Goal: Task Accomplishment & Management: Complete application form

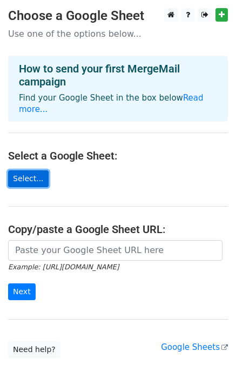
click at [31, 170] on link "Select..." at bounding box center [28, 178] width 41 height 17
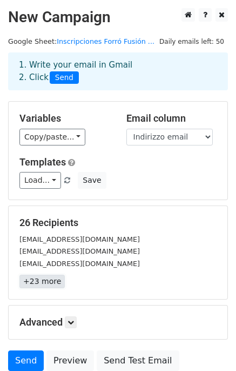
click at [37, 278] on link "+23 more" at bounding box center [41, 282] width 45 height 14
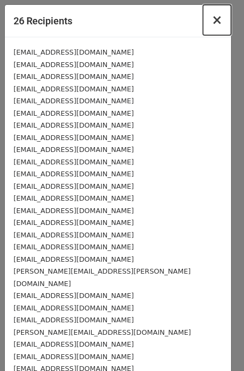
click at [212, 25] on span "×" at bounding box center [217, 19] width 11 height 15
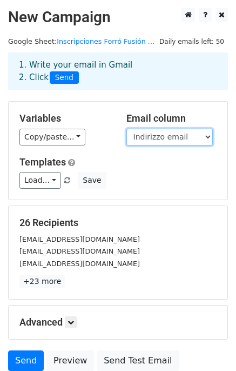
click at [174, 138] on select "Informazioni cronologiche Indirizzo email Teléfono - whatsapp Nombre Apellido ¿…" at bounding box center [169, 137] width 86 height 17
click at [126, 129] on select "Informazioni cronologiche Indirizzo email Teléfono - whatsapp Nombre Apellido ¿…" at bounding box center [169, 137] width 86 height 17
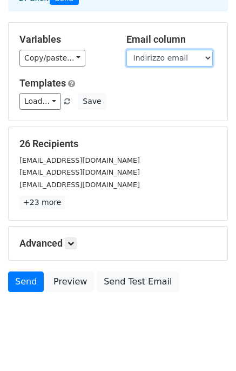
scroll to position [84, 0]
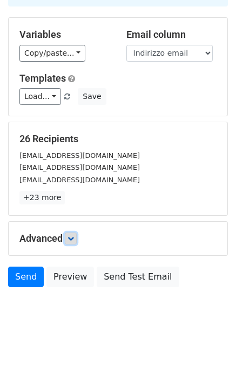
click at [72, 235] on icon at bounding box center [71, 238] width 6 height 6
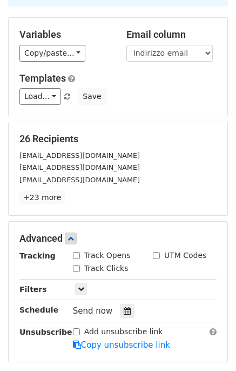
click at [76, 252] on input "Track Opens" at bounding box center [76, 255] width 7 height 7
checkbox input "true"
click at [76, 265] on input "Track Clicks" at bounding box center [76, 268] width 7 height 7
checkbox input "true"
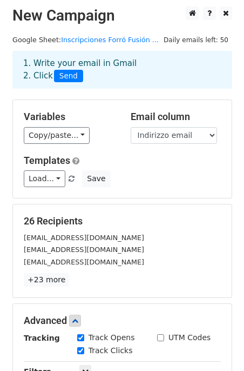
scroll to position [0, 0]
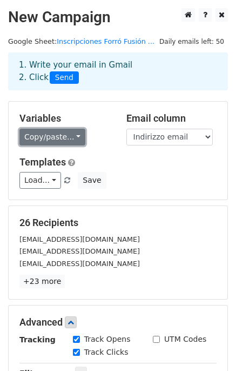
click at [48, 142] on link "Copy/paste..." at bounding box center [52, 137] width 66 height 17
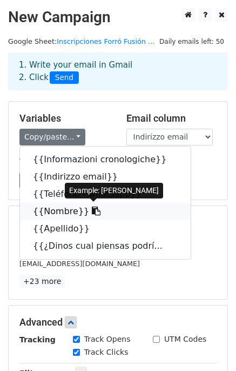
click at [65, 211] on link "{{Nombre}}" at bounding box center [105, 211] width 171 height 17
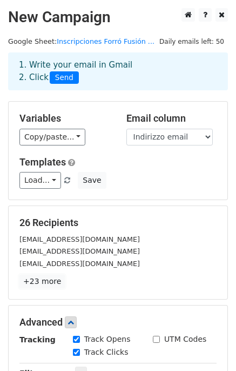
click at [39, 284] on link "+23 more" at bounding box center [41, 282] width 45 height 14
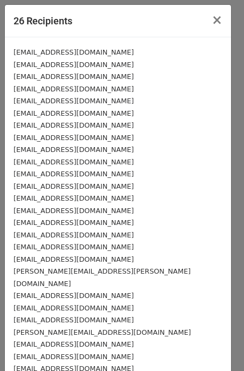
scroll to position [42, 0]
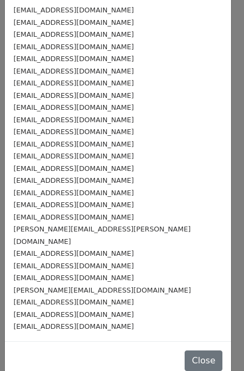
click at [41, 271] on div "aurimar5@hotmail.com" at bounding box center [118, 277] width 209 height 12
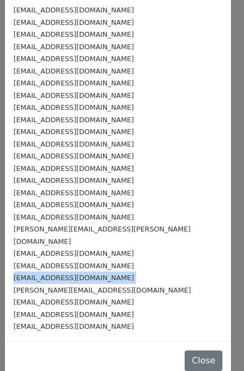
click at [41, 271] on div "aurimar5@hotmail.com" at bounding box center [118, 277] width 209 height 12
copy div "aurimar5@hotmail.com"
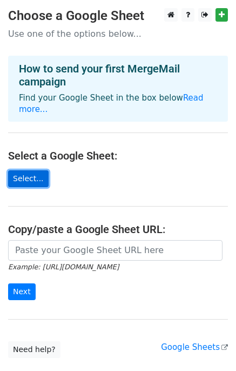
click at [25, 170] on link "Select..." at bounding box center [28, 178] width 41 height 17
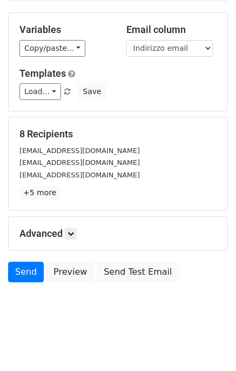
scroll to position [91, 0]
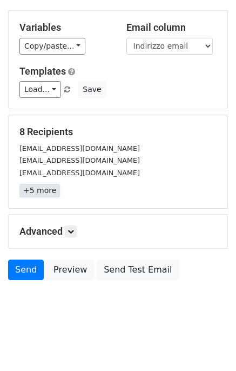
click at [41, 188] on link "+5 more" at bounding box center [39, 191] width 41 height 14
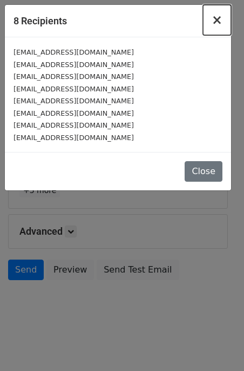
click at [218, 18] on span "×" at bounding box center [217, 19] width 11 height 15
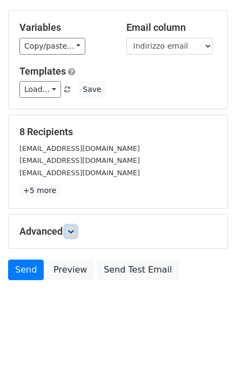
click at [73, 231] on icon at bounding box center [71, 231] width 6 height 6
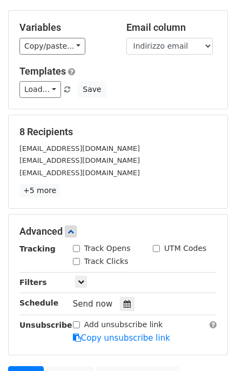
click at [81, 250] on div "Track Opens" at bounding box center [102, 248] width 58 height 11
click at [75, 256] on div "Track Clicks" at bounding box center [101, 261] width 56 height 11
click at [75, 247] on input "Track Opens" at bounding box center [76, 248] width 7 height 7
checkbox input "true"
click at [75, 258] on input "Track Clicks" at bounding box center [76, 261] width 7 height 7
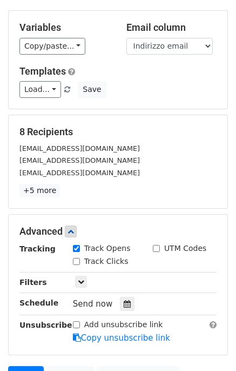
checkbox input "true"
click at [116, 209] on form "Variables Copy/paste... {{Informazioni cronologiche}} {{Indirizzo email}} {{Tel…" at bounding box center [118, 201] width 220 height 382
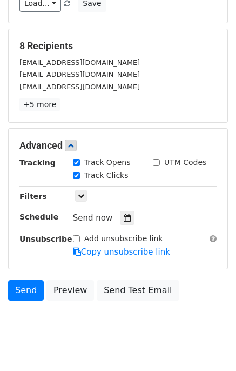
scroll to position [196, 0]
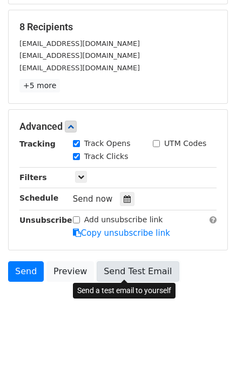
click at [142, 272] on link "Send Test Email" at bounding box center [138, 271] width 82 height 21
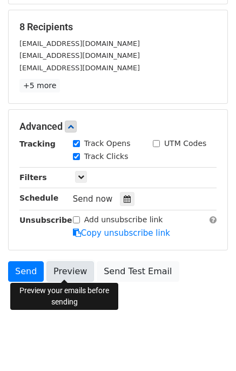
click at [63, 269] on link "Preview" at bounding box center [70, 271] width 48 height 21
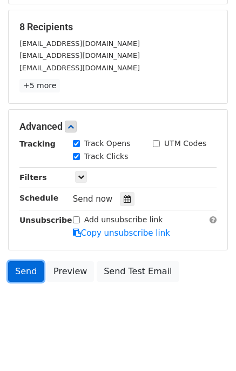
click at [17, 270] on link "Send" at bounding box center [26, 271] width 36 height 21
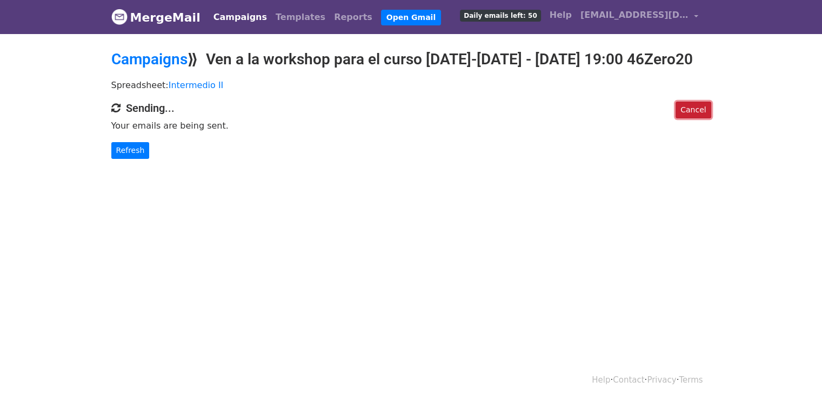
click at [699, 118] on link "Cancel" at bounding box center [693, 110] width 35 height 17
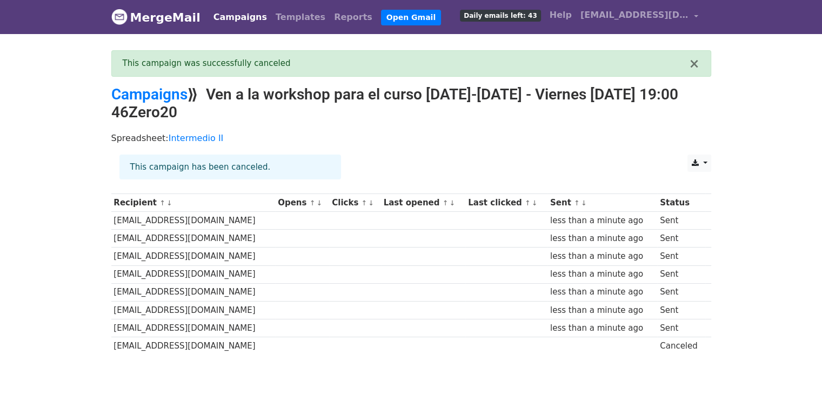
click at [123, 343] on td "[EMAIL_ADDRESS][DOMAIN_NAME]" at bounding box center [193, 346] width 164 height 18
copy tr "[EMAIL_ADDRESS][DOMAIN_NAME]"
click at [693, 64] on button "×" at bounding box center [694, 63] width 11 height 13
